Goal: Transaction & Acquisition: Purchase product/service

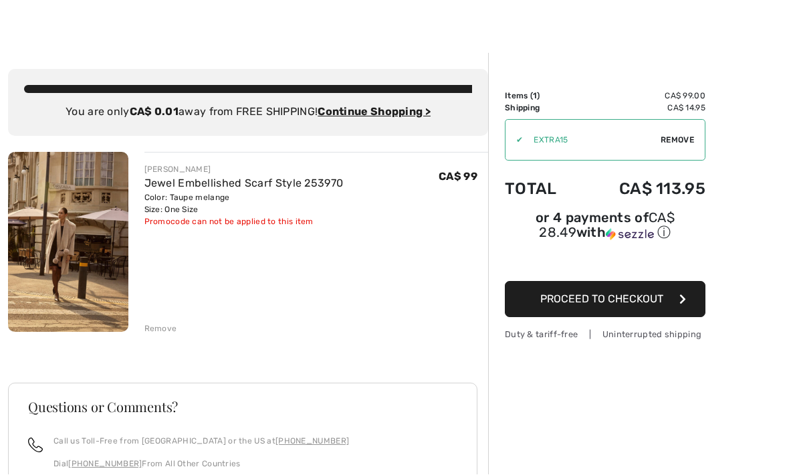
scroll to position [13, 0]
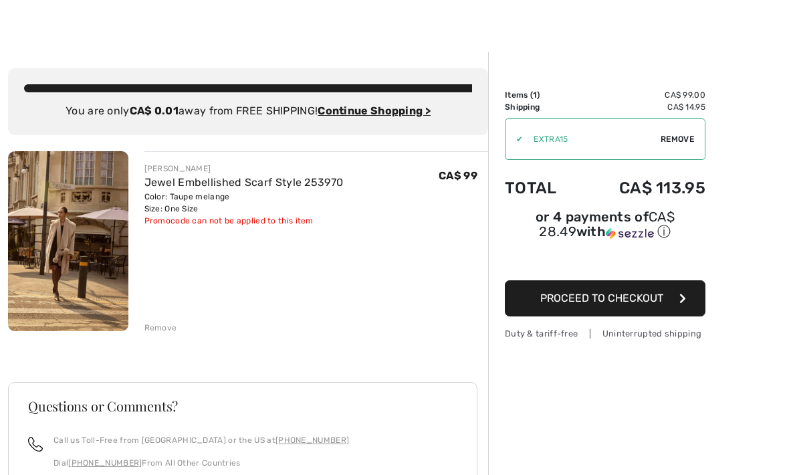
click at [621, 302] on span "Proceed to Checkout" at bounding box center [601, 298] width 123 height 13
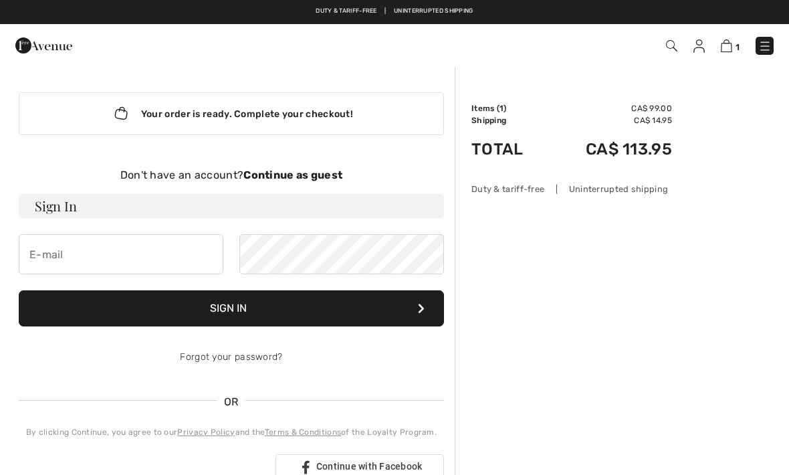
click at [325, 176] on strong "Continue as guest" at bounding box center [292, 175] width 99 height 13
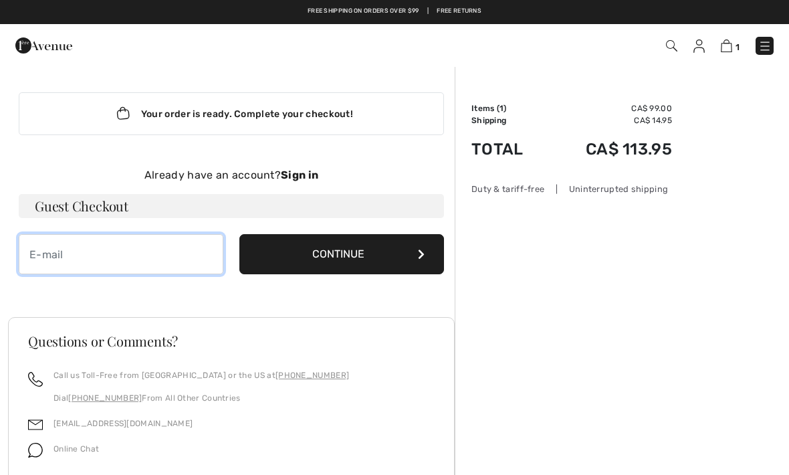
click at [154, 263] on input "email" at bounding box center [121, 254] width 205 height 40
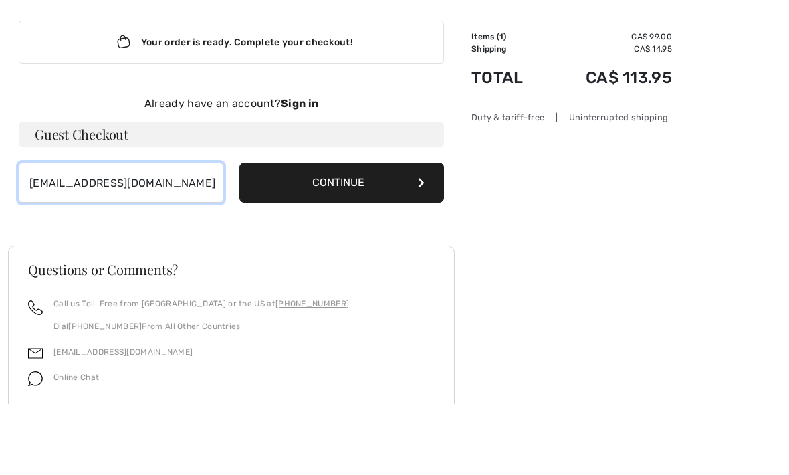
type input "[EMAIL_ADDRESS][DOMAIN_NAME]"
click at [391, 234] on button "Continue" at bounding box center [341, 254] width 205 height 40
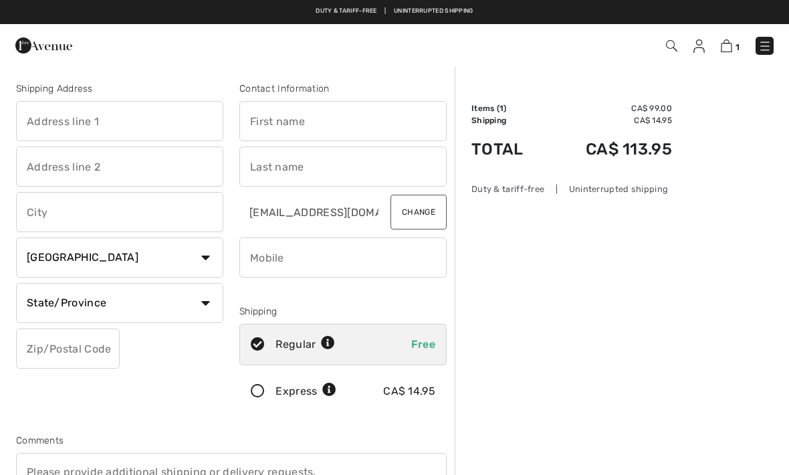
click at [168, 128] on input "text" at bounding box center [119, 121] width 207 height 40
click at [356, 124] on input "text" at bounding box center [342, 121] width 207 height 40
type input "Nathalie"
type input "Hotte"
click at [165, 169] on input "text" at bounding box center [119, 166] width 207 height 40
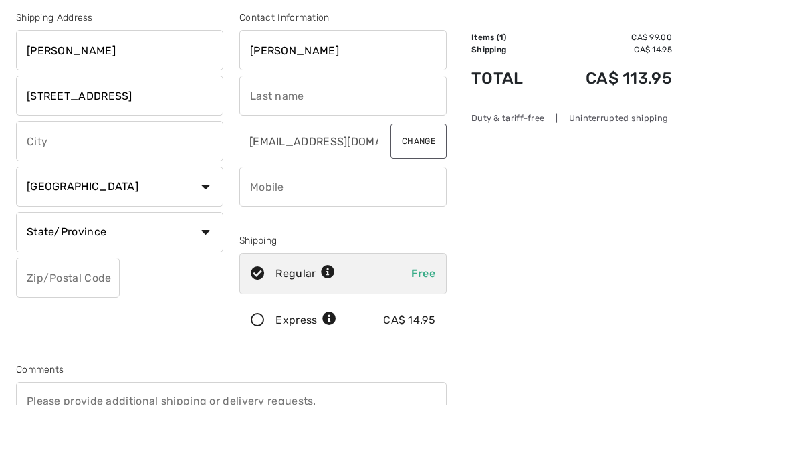
click at [312, 101] on input "Hotte" at bounding box center [342, 121] width 207 height 40
type input "3435 Rue Beausejour"
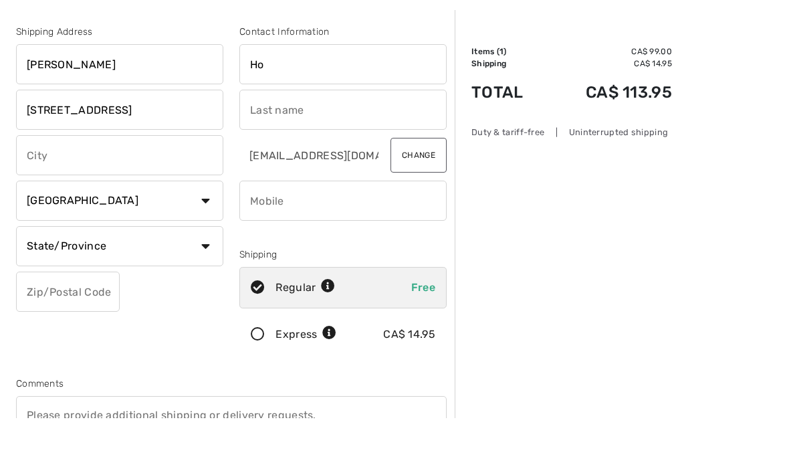
type input "H"
click at [285, 146] on input "text" at bounding box center [342, 166] width 207 height 40
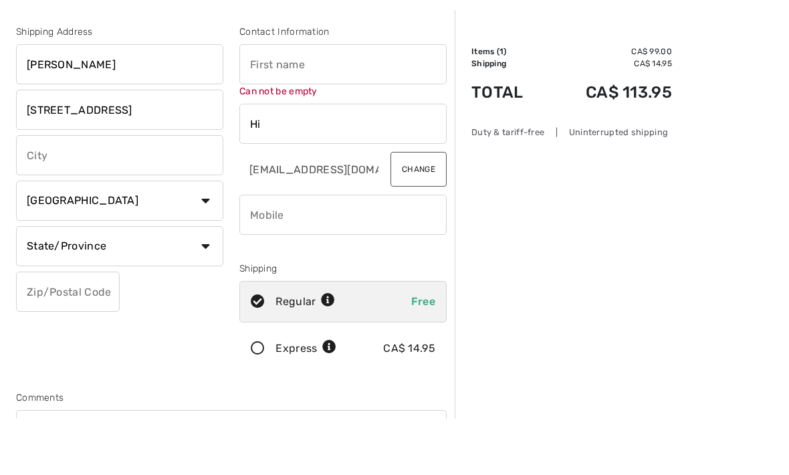
type input "H"
type input "Hotte"
click at [104, 101] on input "Nathalie" at bounding box center [119, 121] width 207 height 40
type input "N"
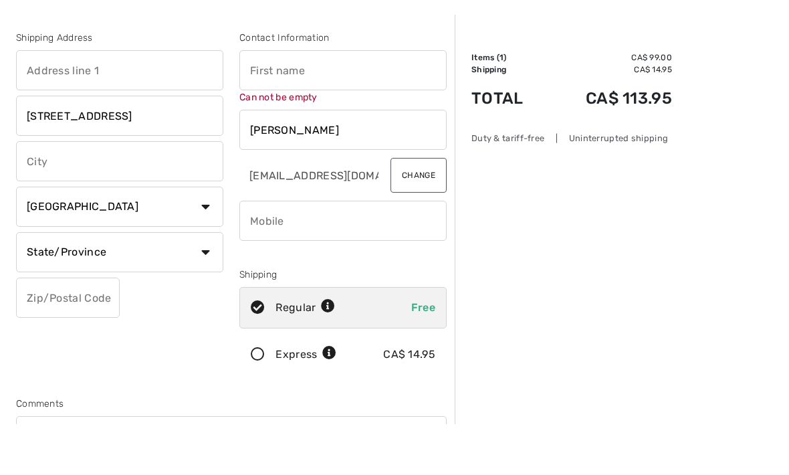
click at [318, 101] on input "text" at bounding box center [342, 121] width 207 height 40
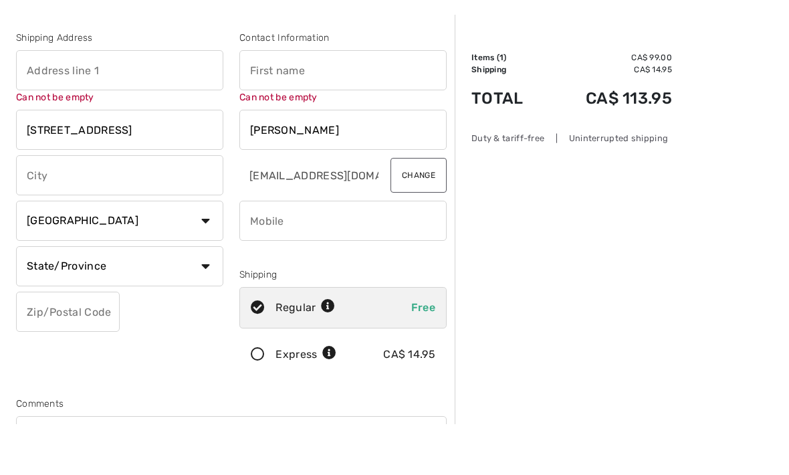
type input "N"
type input "[PERSON_NAME]"
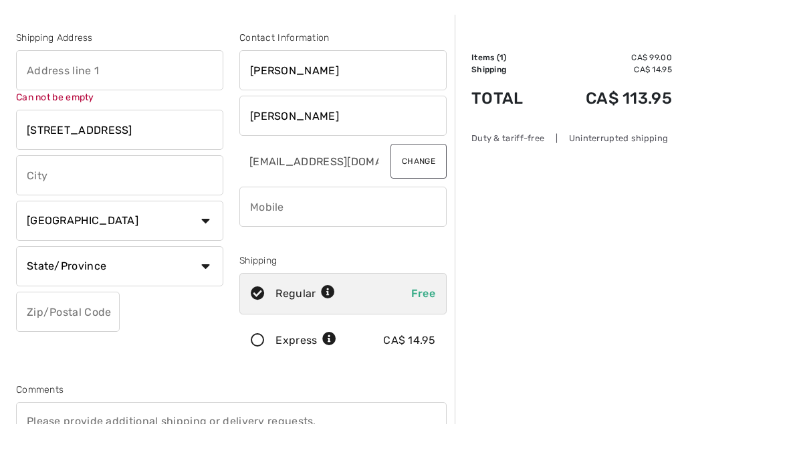
click at [73, 101] on input "text" at bounding box center [119, 121] width 207 height 40
type input "3435"
click at [165, 160] on input "3435 Rue Beausejour" at bounding box center [119, 180] width 207 height 40
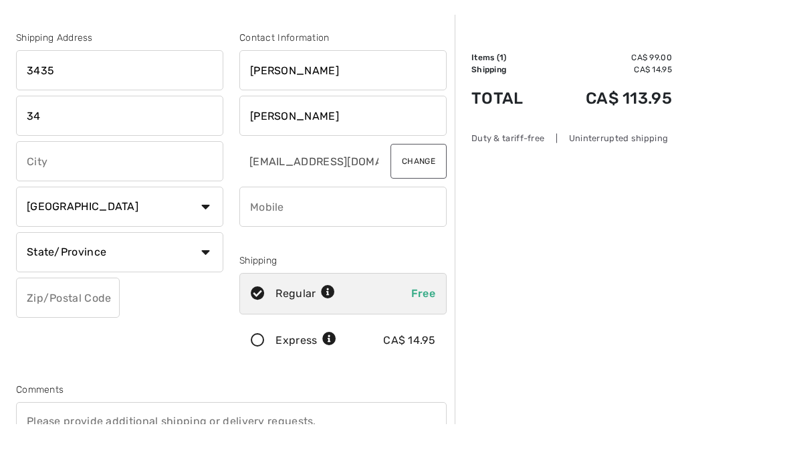
type input "3"
click at [103, 101] on input "3435" at bounding box center [119, 121] width 207 height 40
click at [138, 146] on input "text" at bounding box center [119, 166] width 207 height 40
click at [185, 192] on input "text" at bounding box center [119, 212] width 207 height 40
type input "Rue Beauséjour"
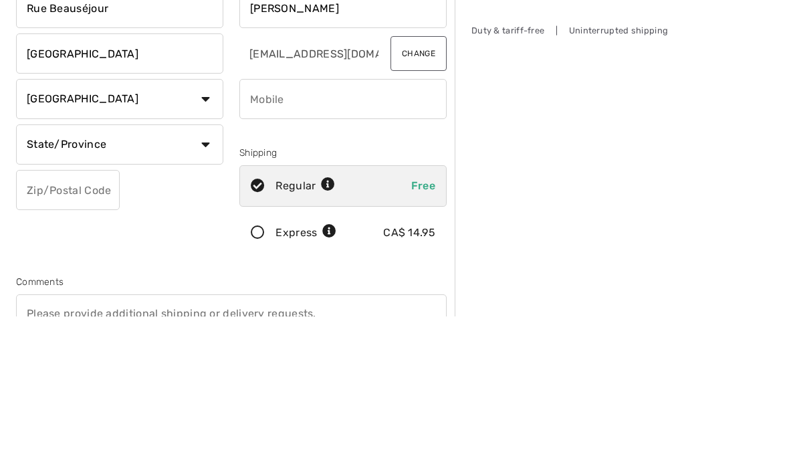
type input "Montreal"
click at [197, 283] on select "State/Province Alberta British Columbia Manitoba New Brunswick Newfoundland and…" at bounding box center [119, 303] width 207 height 40
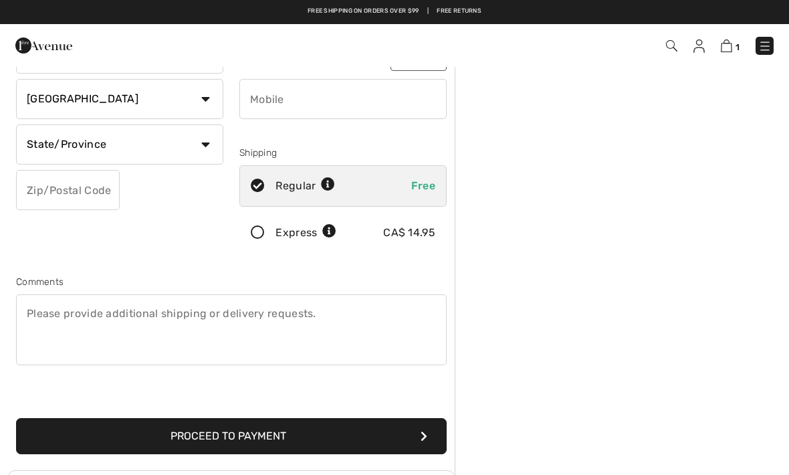
select select "QC"
click at [90, 207] on input "text" at bounding box center [68, 190] width 104 height 40
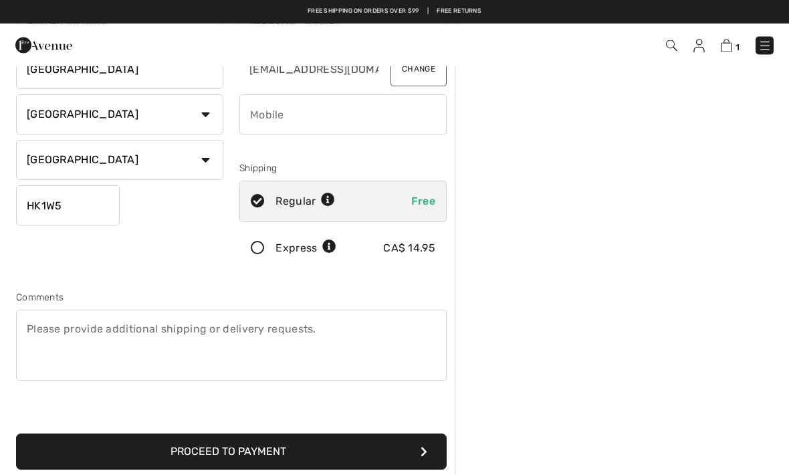
scroll to position [140, 0]
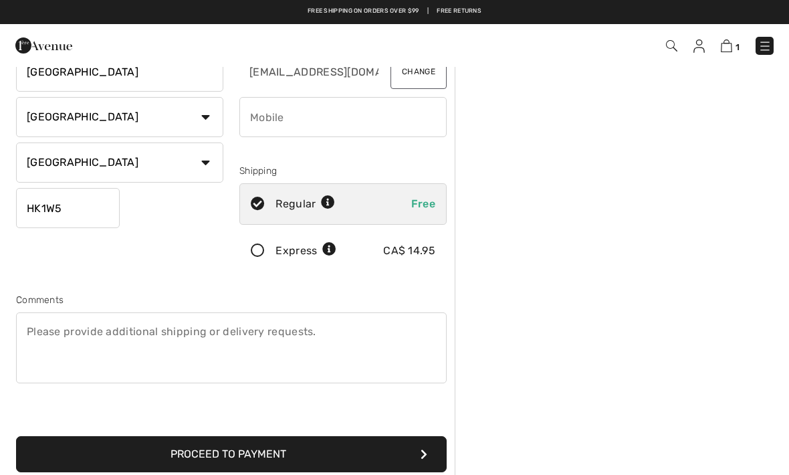
type input "HK1W5"
click at [356, 457] on button "Proceed to Payment" at bounding box center [231, 454] width 431 height 36
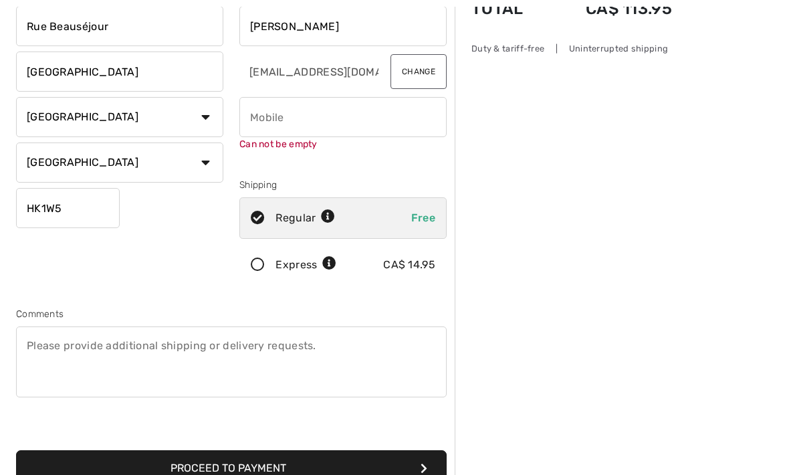
scroll to position [141, 0]
click at [364, 116] on input "phone" at bounding box center [342, 116] width 207 height 40
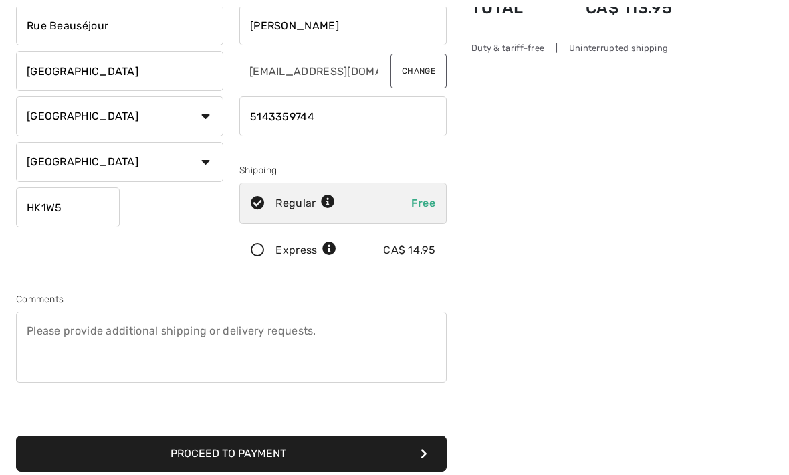
type input "5143359744"
click at [551, 405] on div "Order Summary Details Items ( 1 ) CA$ 99.00 Promo code CA$ 0.00 Shipping CA$ 14…" at bounding box center [622, 358] width 334 height 869
click at [333, 465] on button "Proceed to Payment" at bounding box center [231, 453] width 431 height 36
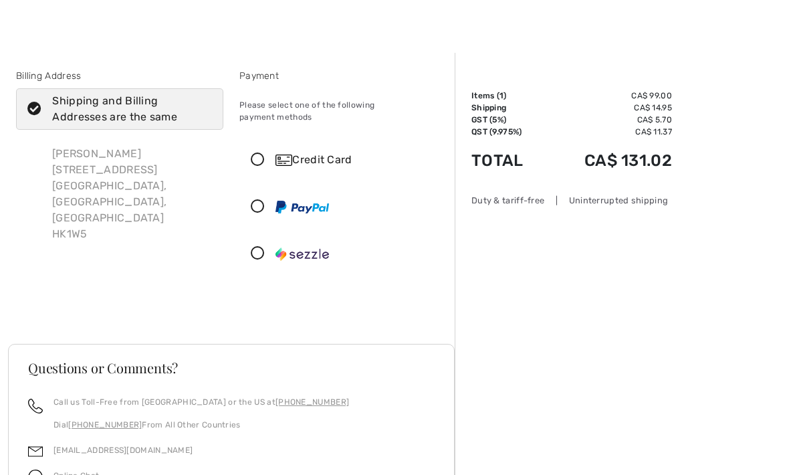
scroll to position [13, 0]
click at [260, 153] on icon at bounding box center [257, 160] width 35 height 14
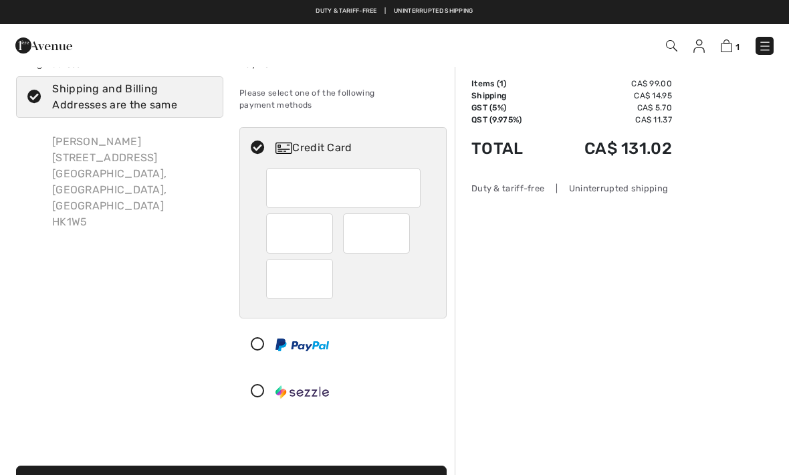
scroll to position [6, 0]
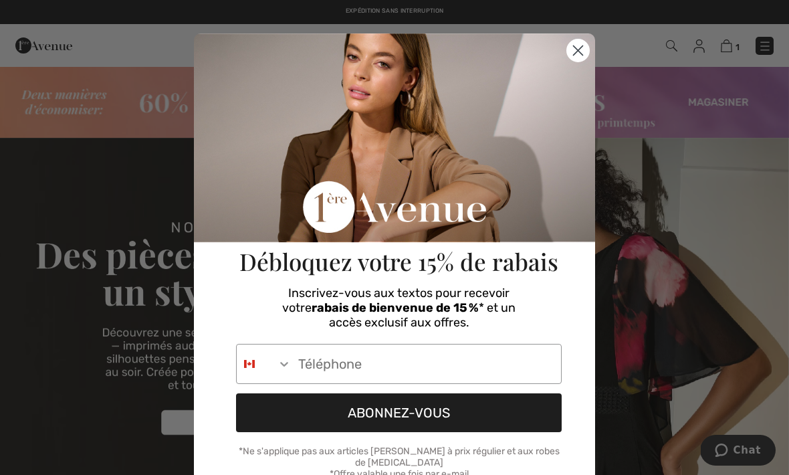
click at [570, 56] on circle "Close dialog" at bounding box center [578, 50] width 22 height 22
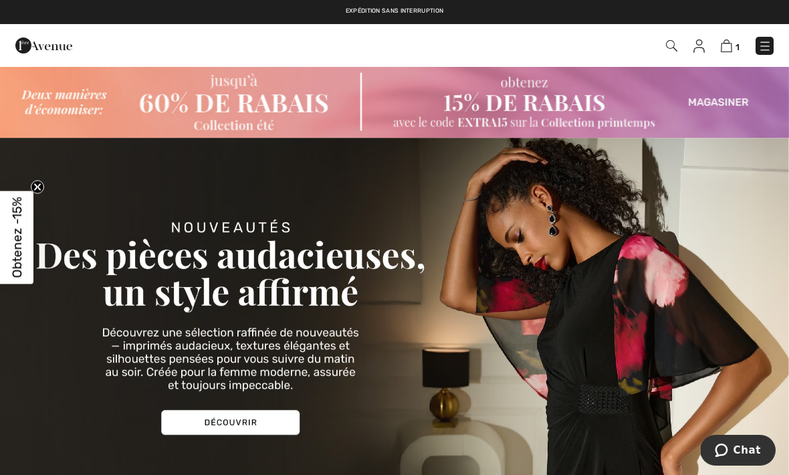
click at [699, 41] on img at bounding box center [698, 45] width 11 height 13
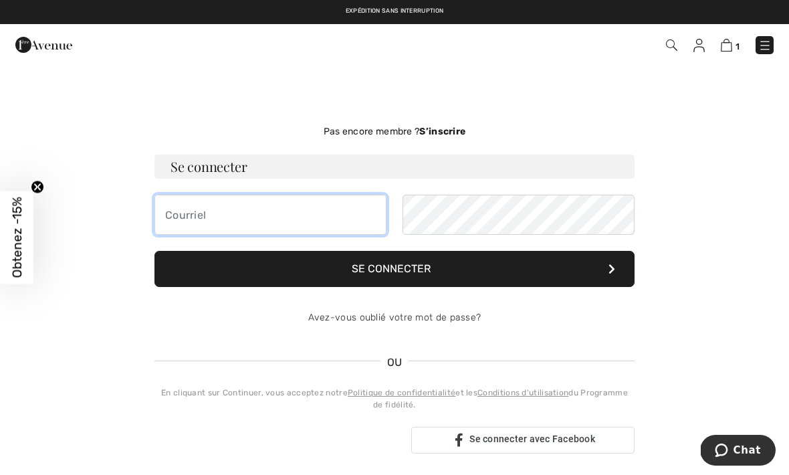
click at [269, 217] on input "email" at bounding box center [270, 215] width 232 height 40
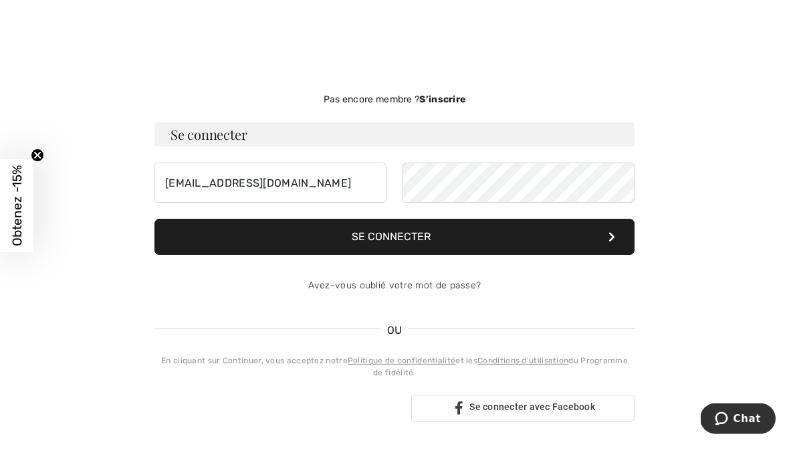
scroll to position [32, 0]
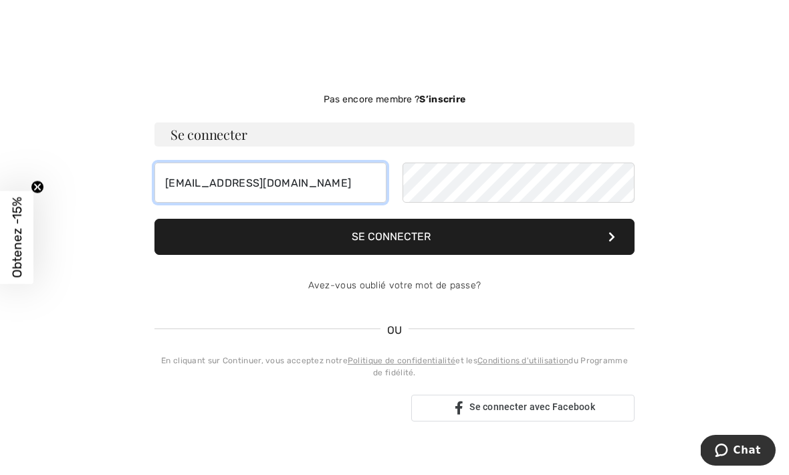
type input "nathotte@hotmail.com"
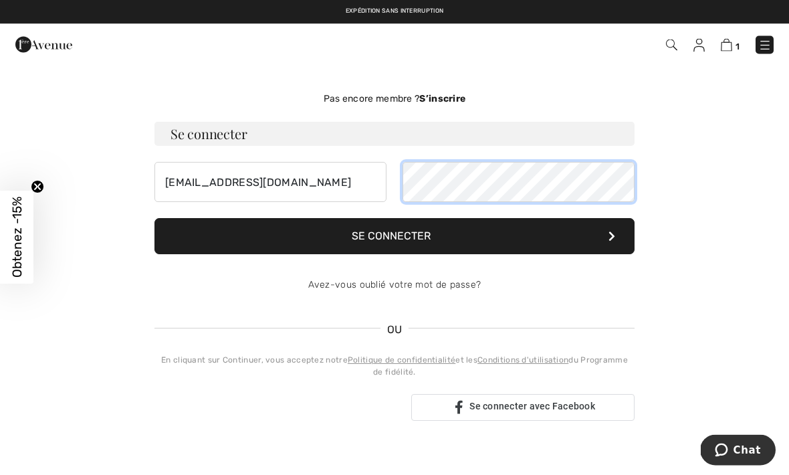
scroll to position [33, 0]
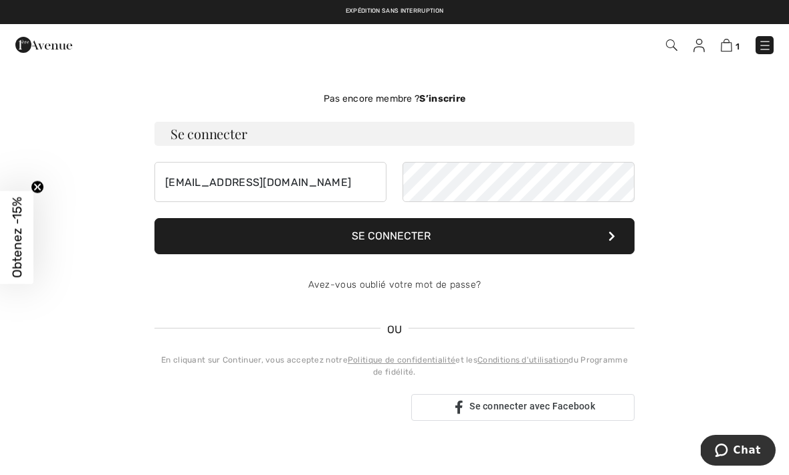
click at [449, 98] on strong "S’inscrire" at bounding box center [442, 98] width 46 height 11
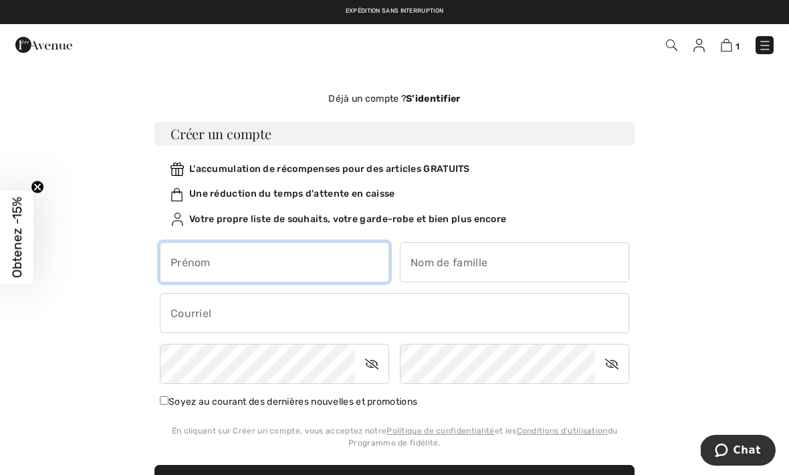
click at [308, 272] on input "text" at bounding box center [274, 262] width 229 height 40
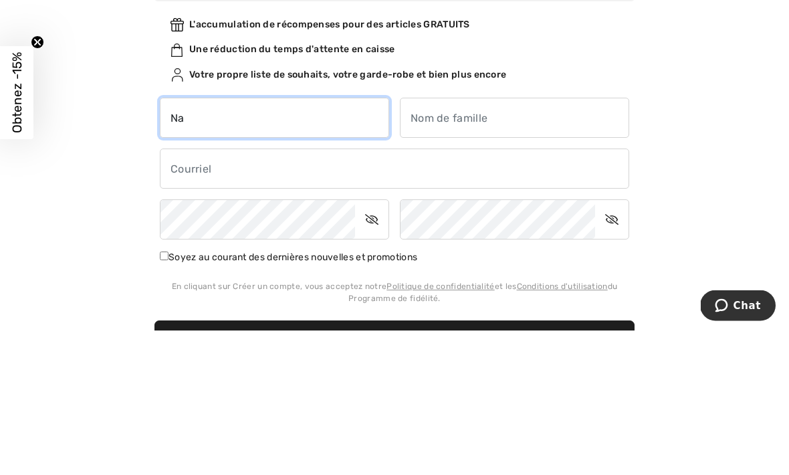
type input "Nat"
type input "Nathalie"
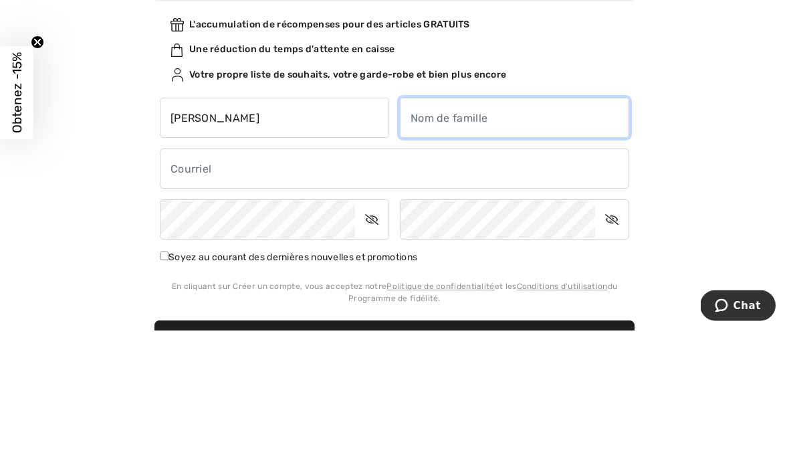
click at [524, 243] on input "text" at bounding box center [514, 263] width 229 height 40
type input "Hotte"
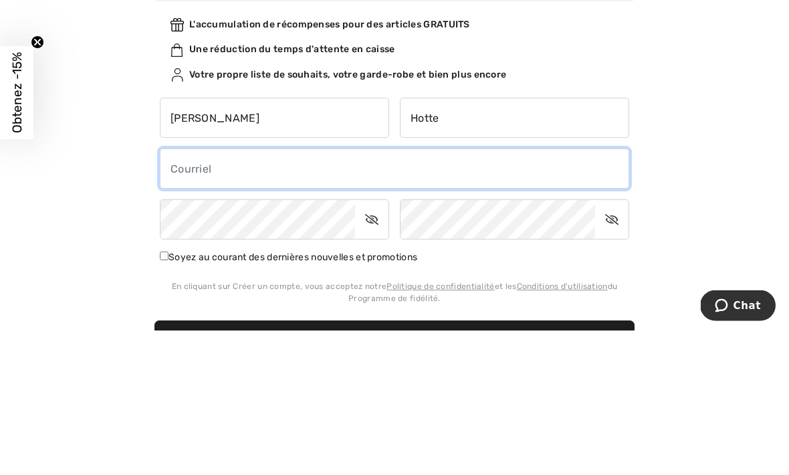
click at [296, 294] on input "email" at bounding box center [394, 314] width 469 height 40
type input "n"
type input "nathotte@hotmail.com"
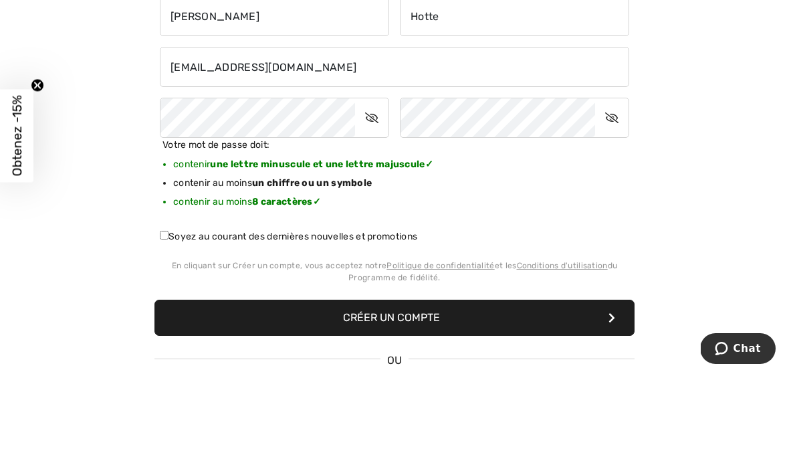
scroll to position [279, 0]
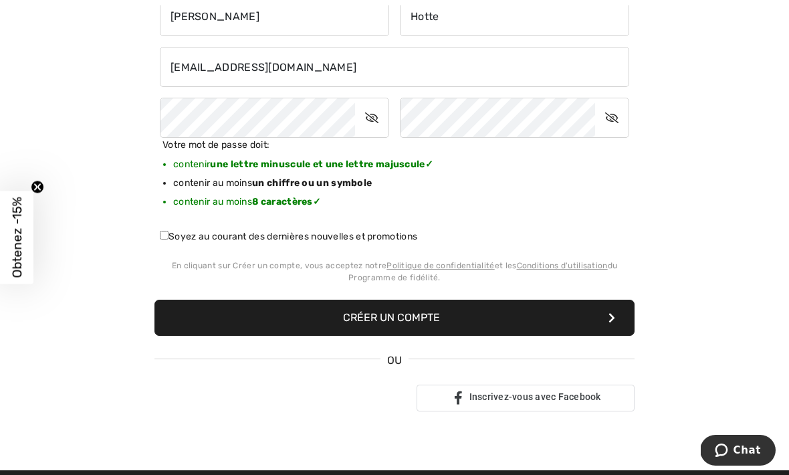
click at [428, 326] on button "Créer un compte" at bounding box center [394, 318] width 480 height 36
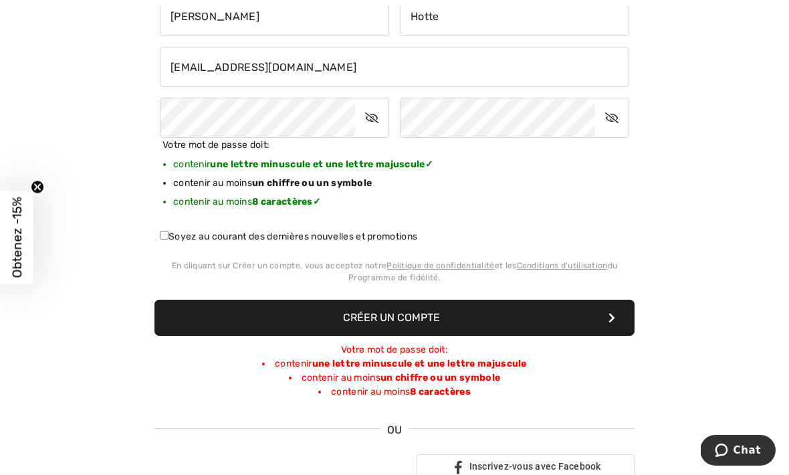
click at [365, 124] on icon at bounding box center [371, 117] width 33 height 31
click at [506, 193] on div "Votre mot de passe doit: contenir une lettre minuscule et une lettre majuscule …" at bounding box center [394, 178] width 480 height 81
click at [610, 118] on icon at bounding box center [611, 117] width 33 height 31
click at [552, 211] on div "Votre mot de passe doit: contenir une lettre minuscule et une lettre majuscule …" at bounding box center [394, 178] width 480 height 81
click at [423, 323] on button "Créer un compte" at bounding box center [394, 318] width 480 height 36
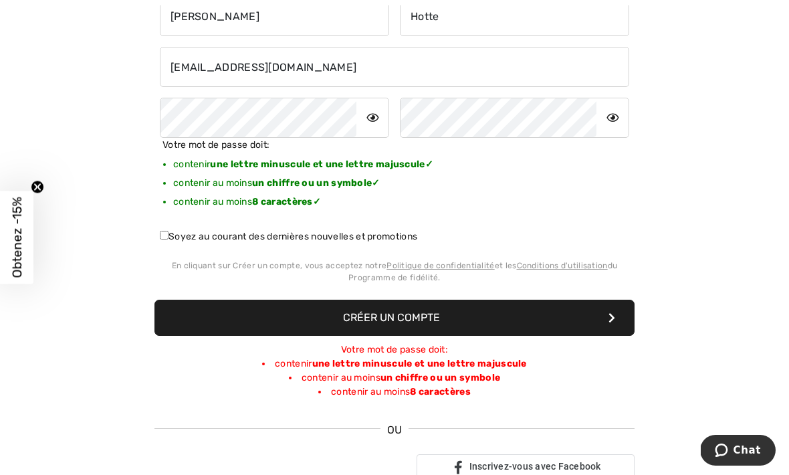
click at [479, 322] on button "Créer un compte" at bounding box center [394, 318] width 480 height 36
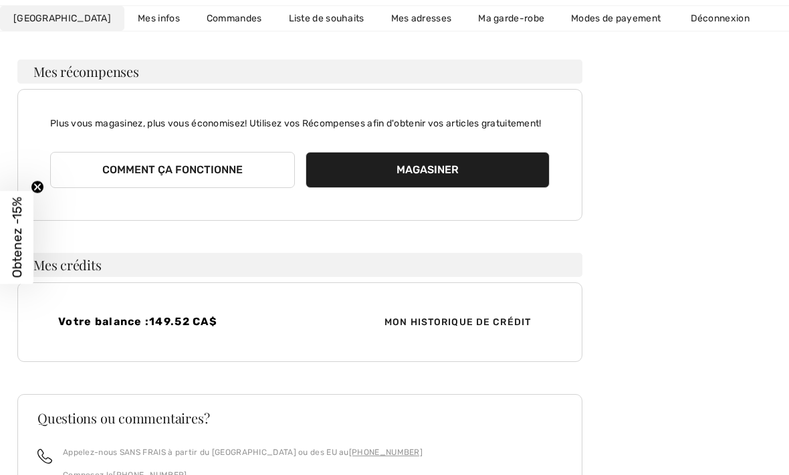
scroll to position [138, 0]
click at [495, 187] on button "Magasiner" at bounding box center [428, 169] width 245 height 36
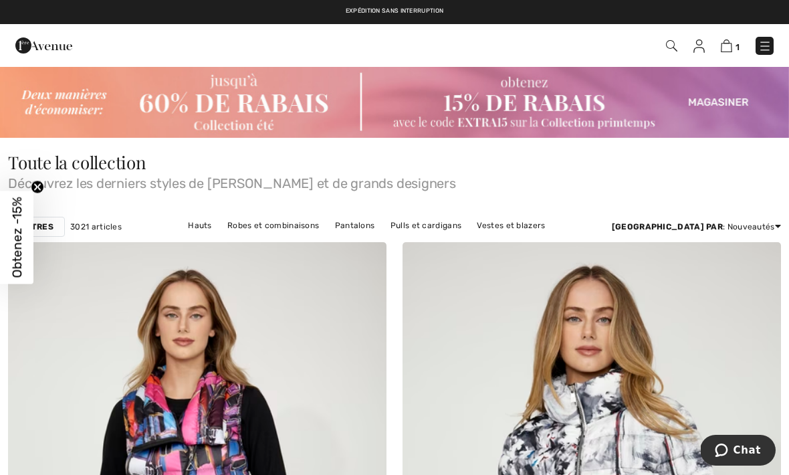
click at [671, 47] on img at bounding box center [671, 45] width 11 height 11
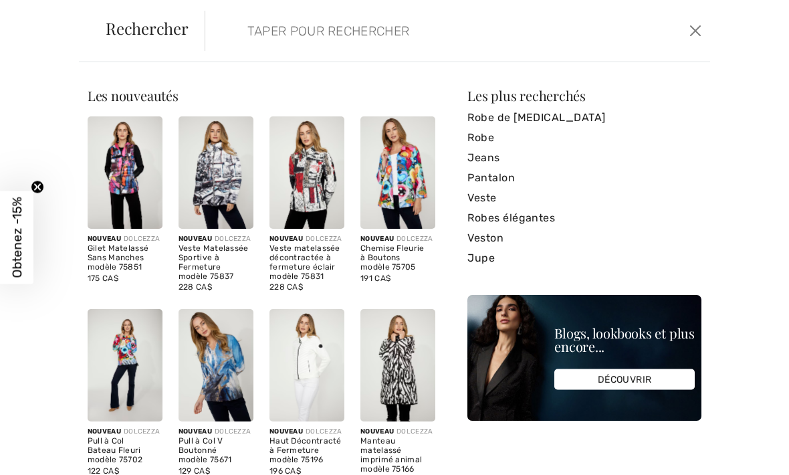
click at [286, 38] on input "search" at bounding box center [405, 31] width 336 height 40
type input "S"
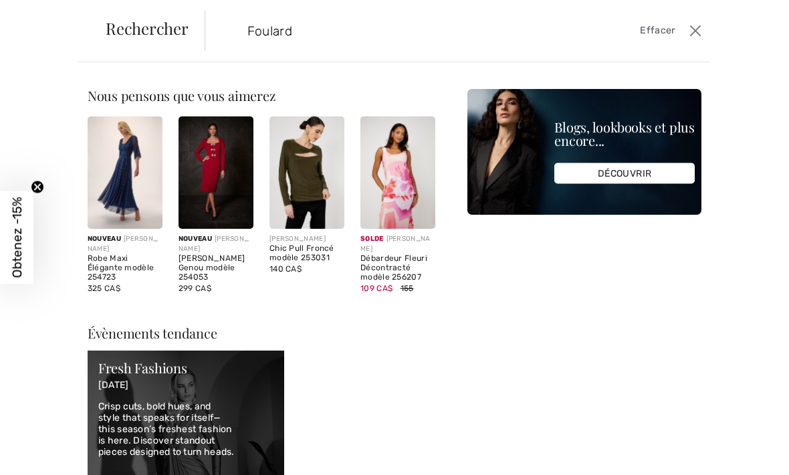
type input "Foulard"
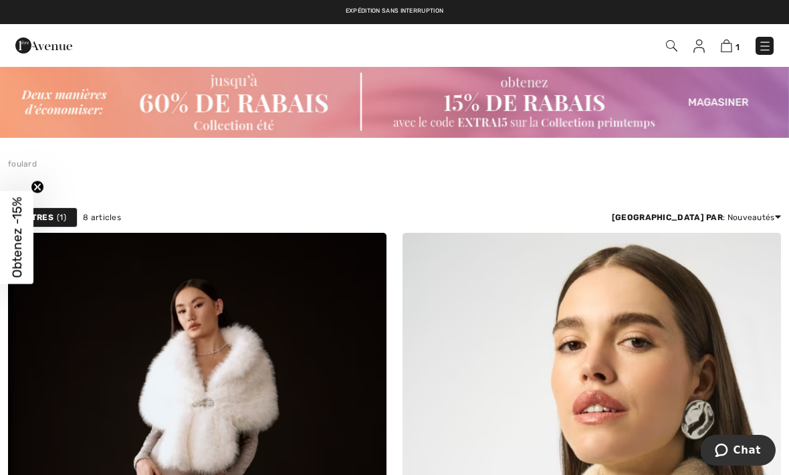
click at [725, 48] on img at bounding box center [726, 45] width 11 height 13
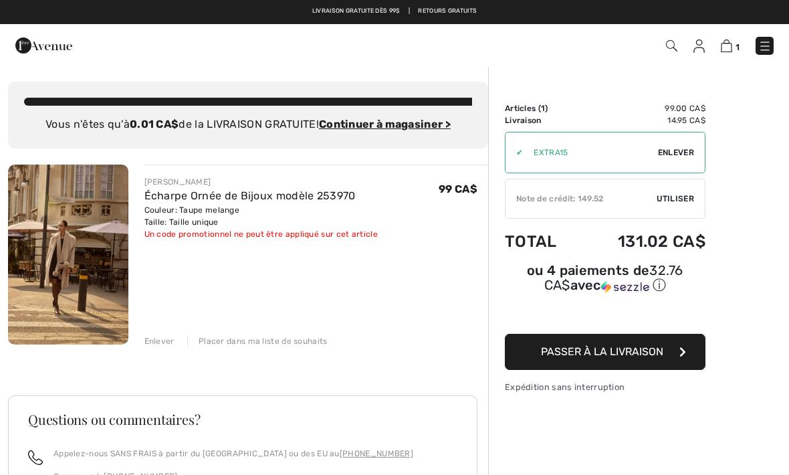
click at [663, 203] on span "Utiliser" at bounding box center [675, 199] width 37 height 12
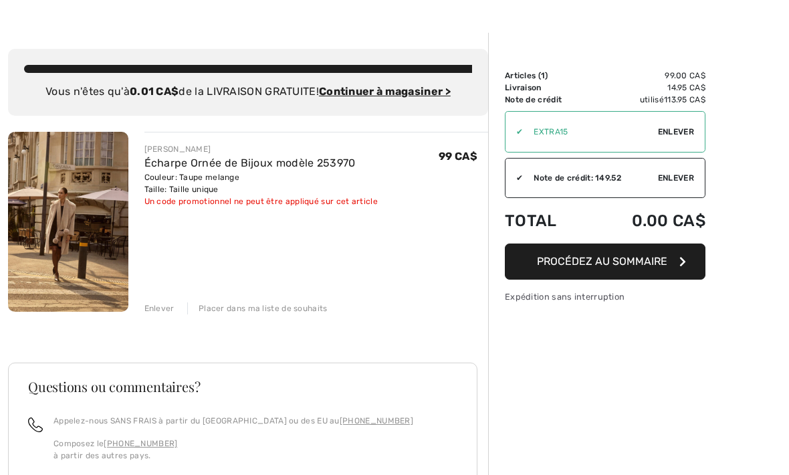
scroll to position [34, 0]
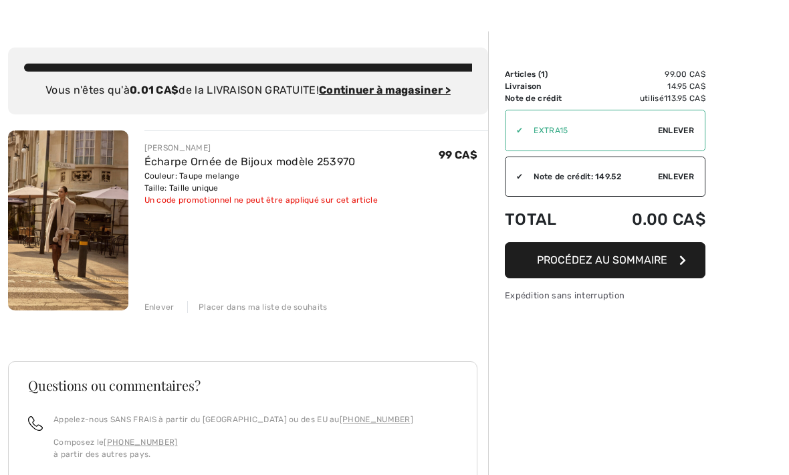
click at [612, 257] on span "Procédez au sommaire" at bounding box center [602, 259] width 130 height 13
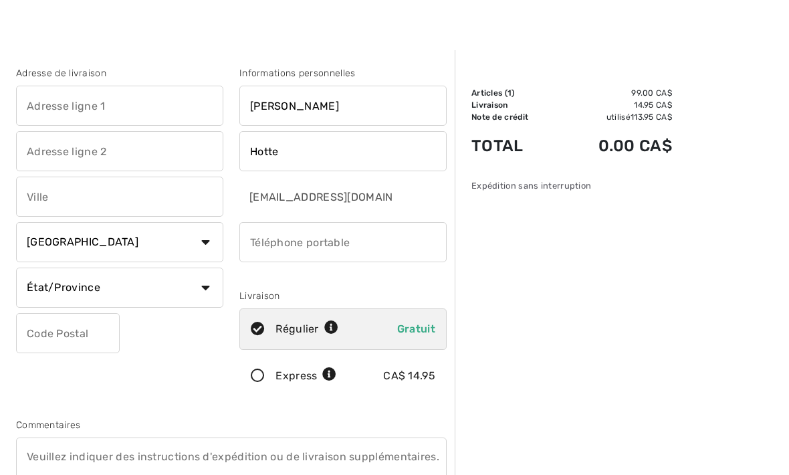
scroll to position [15, 0]
click at [257, 330] on icon at bounding box center [257, 329] width 35 height 14
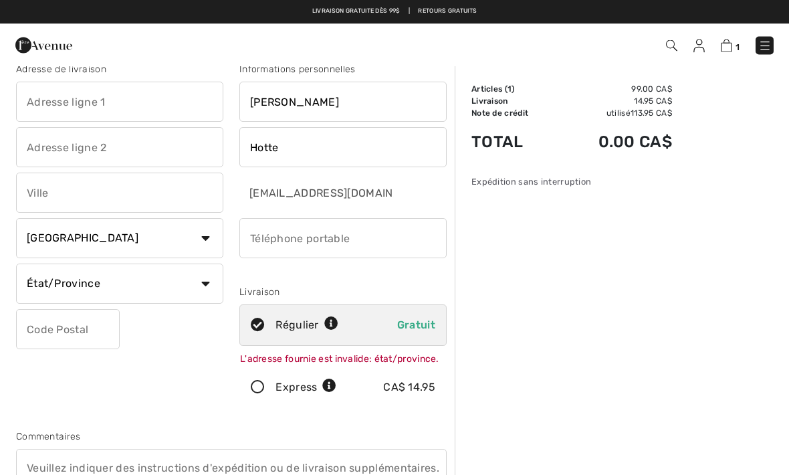
scroll to position [19, 0]
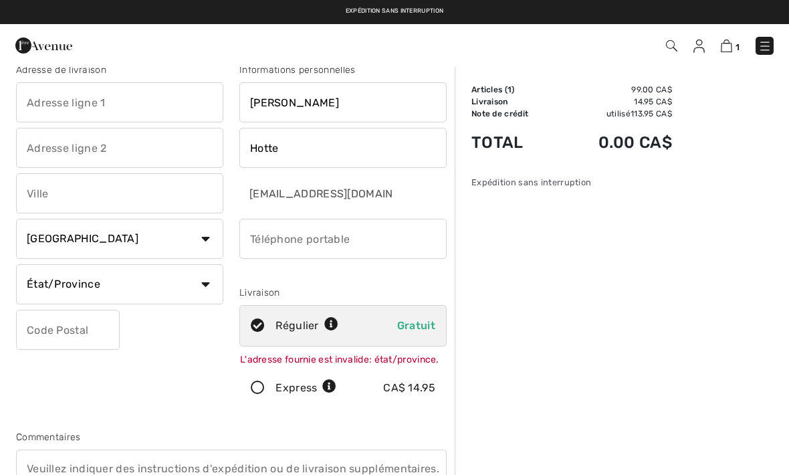
click at [260, 395] on icon at bounding box center [257, 388] width 35 height 14
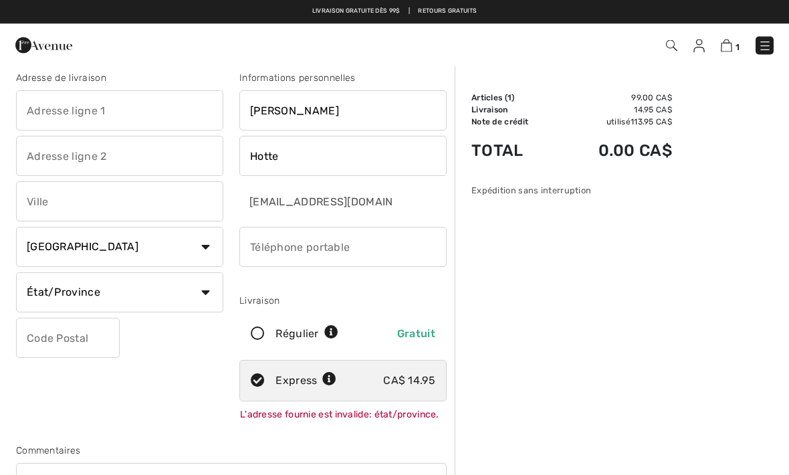
scroll to position [5, 0]
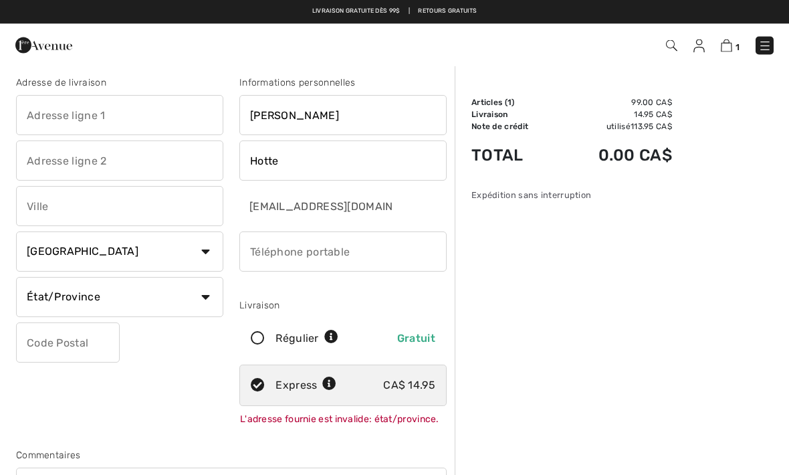
click at [252, 342] on icon at bounding box center [257, 339] width 35 height 14
radio input "true"
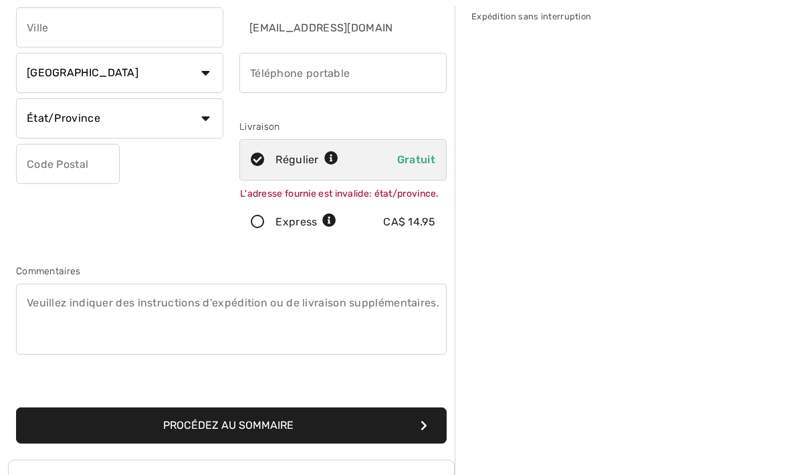
scroll to position [185, 0]
click at [319, 435] on button "Procédez au sommaire" at bounding box center [231, 425] width 431 height 36
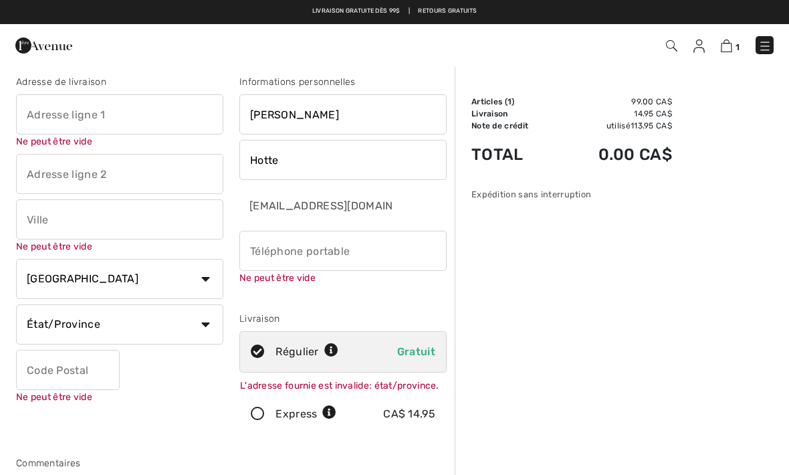
scroll to position [5, 0]
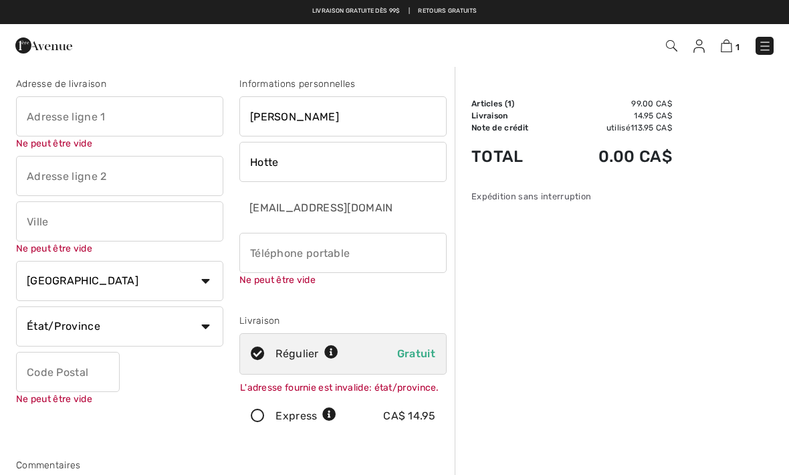
click at [144, 128] on input "text" at bounding box center [119, 116] width 207 height 40
type input "3435"
click at [151, 185] on div "Adresse de livraison 3435 Ne peut être vide Ne peut être vide Pays Canada États…" at bounding box center [119, 259] width 223 height 365
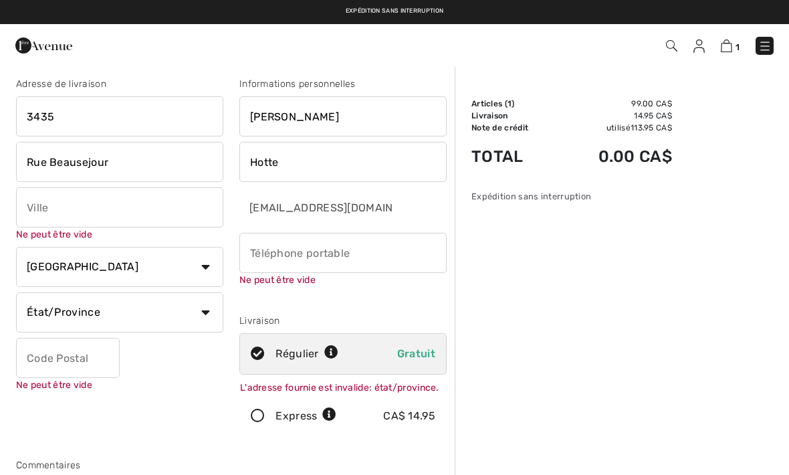
type input "Rue Beausejour"
click at [185, 219] on input "text" at bounding box center [119, 207] width 207 height 40
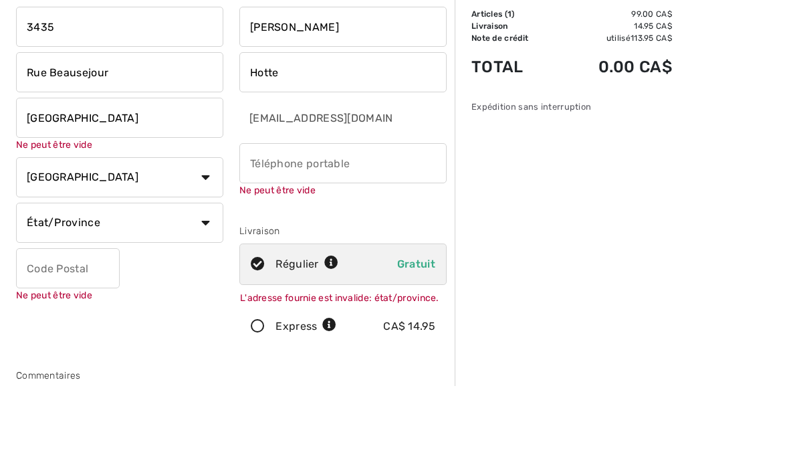
click at [386, 233] on input "phone" at bounding box center [342, 253] width 207 height 40
type input "Montreal"
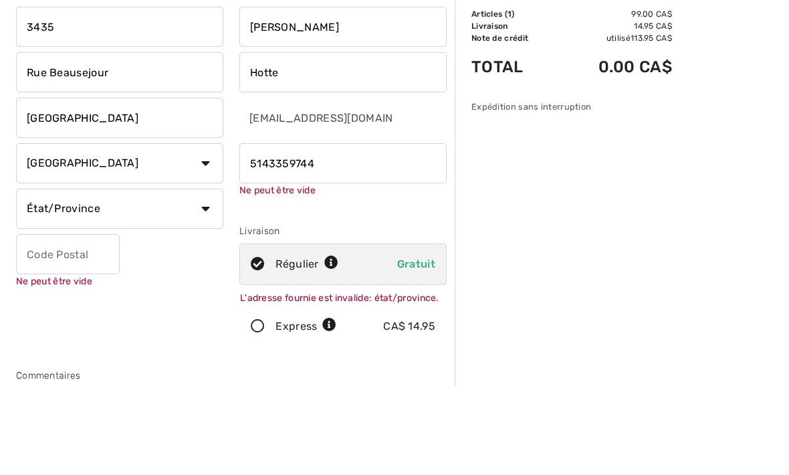
scroll to position [94, 0]
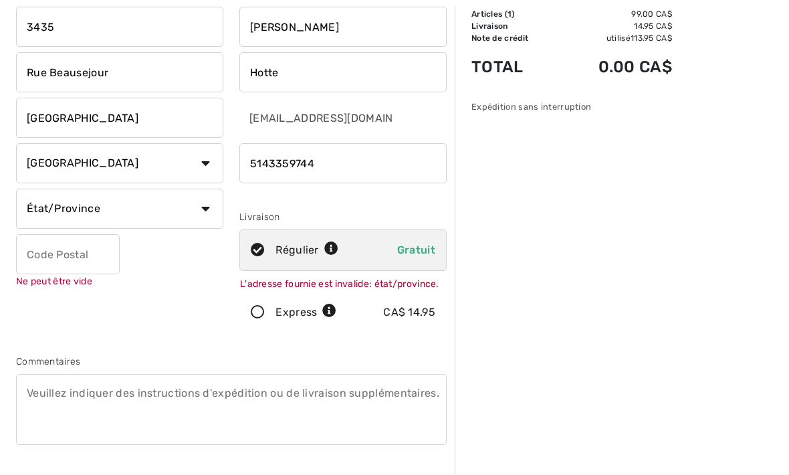
type input "5143359744"
click at [203, 209] on select "État/Province Alberta Colombie-Britannique Ile-du-Prince-Edward Manitoba Nouvea…" at bounding box center [119, 209] width 207 height 40
select select "QC"
click at [100, 255] on input "text" at bounding box center [68, 254] width 104 height 40
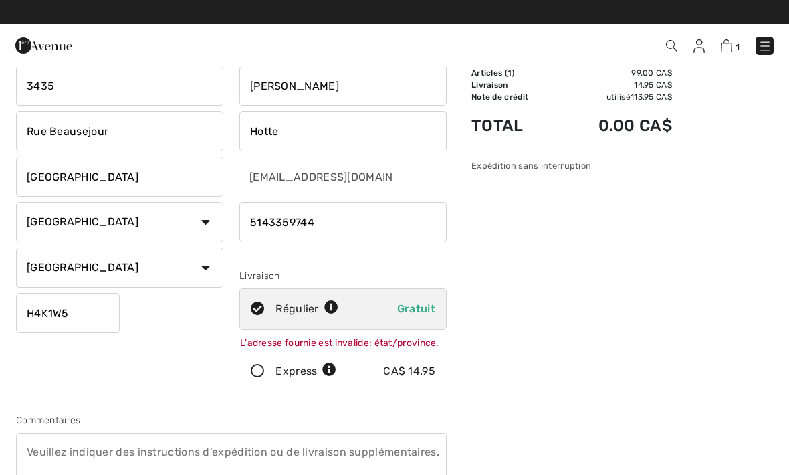
scroll to position [35, 0]
type input "H4K1W5"
click at [129, 137] on input "Rue Beausejour" at bounding box center [119, 132] width 207 height 40
click at [47, 136] on input "Rue é" at bounding box center [119, 132] width 207 height 40
click at [53, 137] on input "Rue é" at bounding box center [119, 132] width 207 height 40
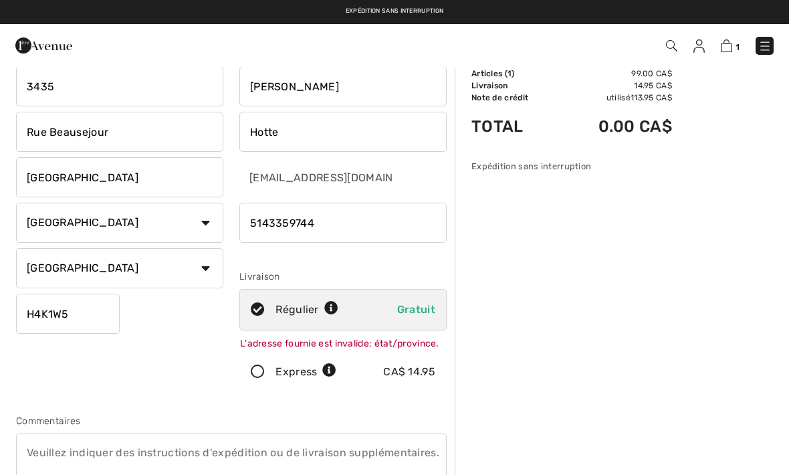
type input "Rue Beausejour"
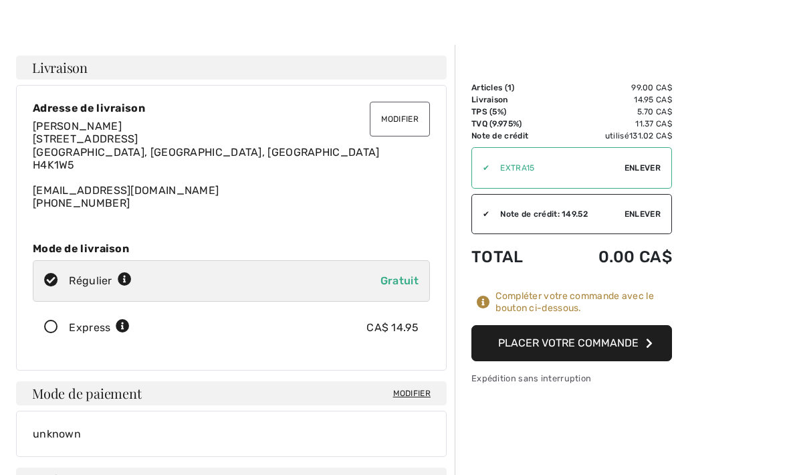
scroll to position [24, 0]
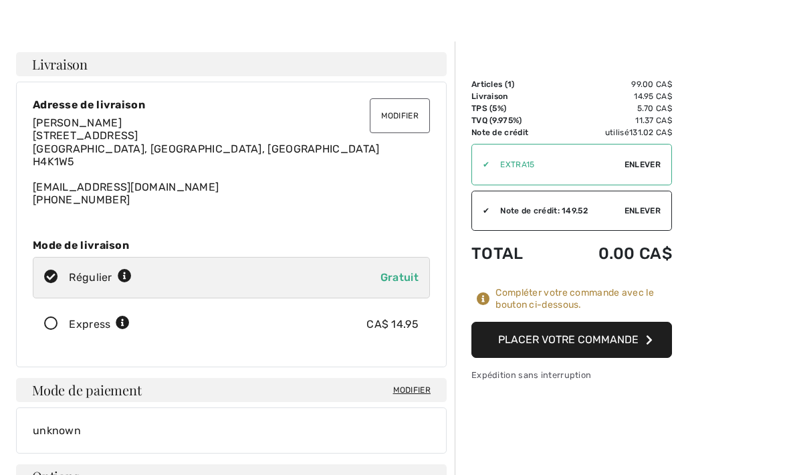
click at [582, 344] on button "Placer votre commande" at bounding box center [571, 340] width 201 height 36
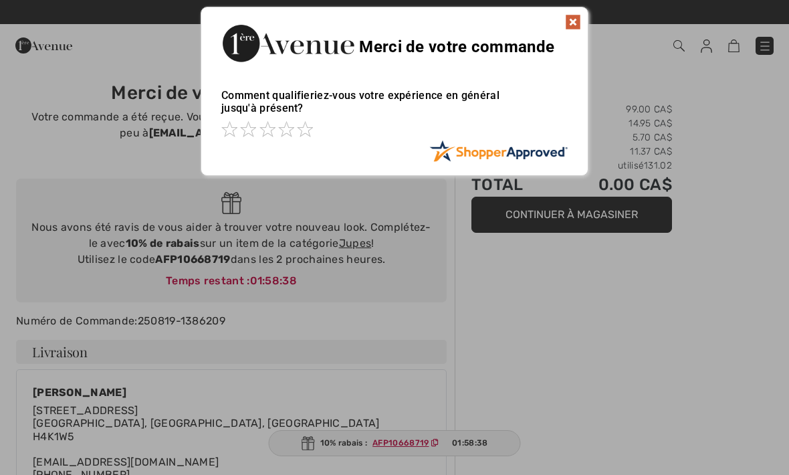
click at [570, 17] on img at bounding box center [573, 22] width 16 height 16
